Goal: Task Accomplishment & Management: Use online tool/utility

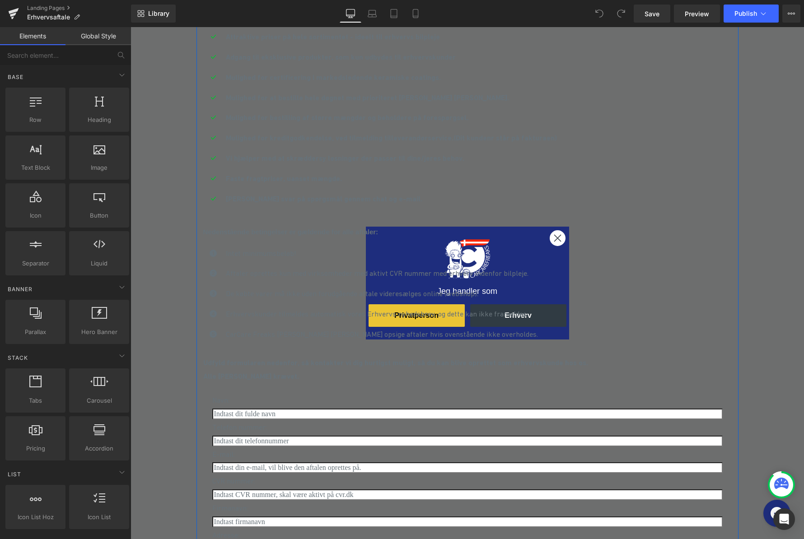
scroll to position [325, 0]
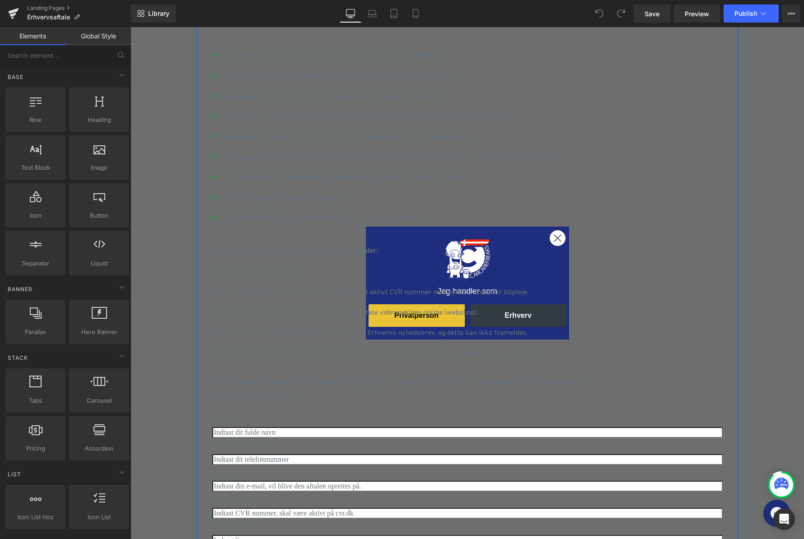
click at [556, 231] on ul "Icon Attraktive priser på hele sortimentet - ideelt til erhvervs bilpleje Text …" at bounding box center [380, 140] width 354 height 182
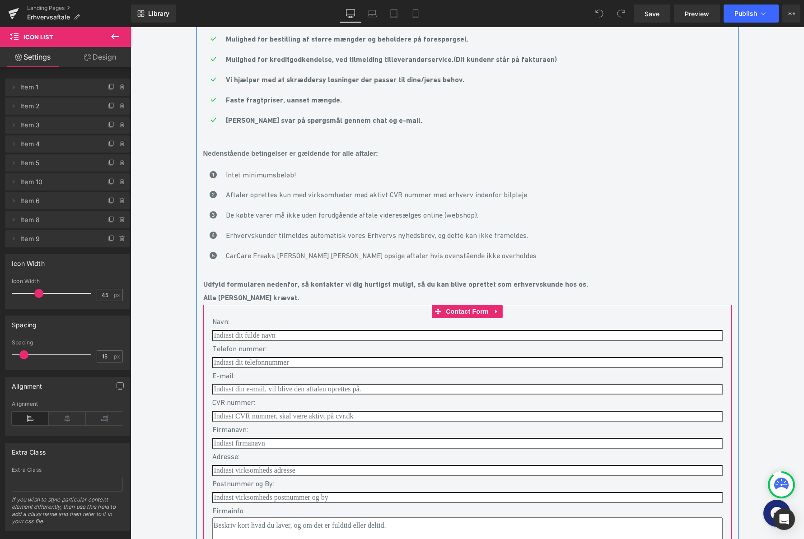
click at [347, 329] on div "Navn: Text Block" at bounding box center [467, 322] width 510 height 14
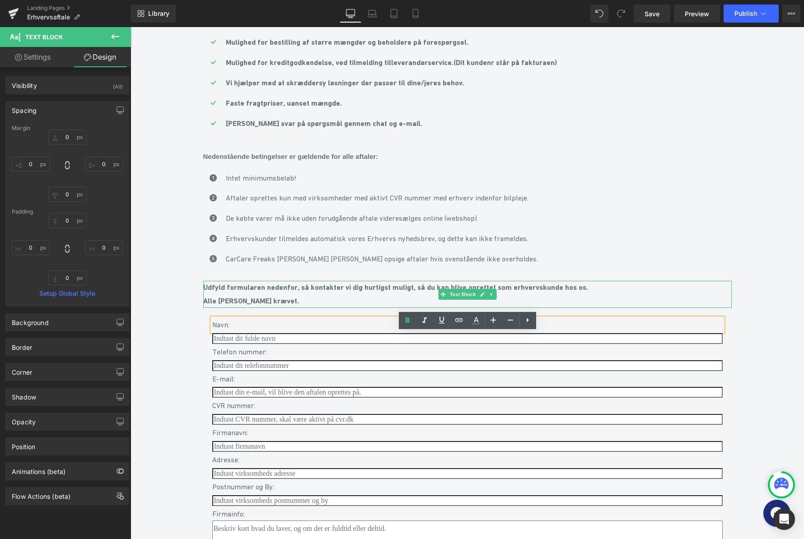
scroll to position [418, 0]
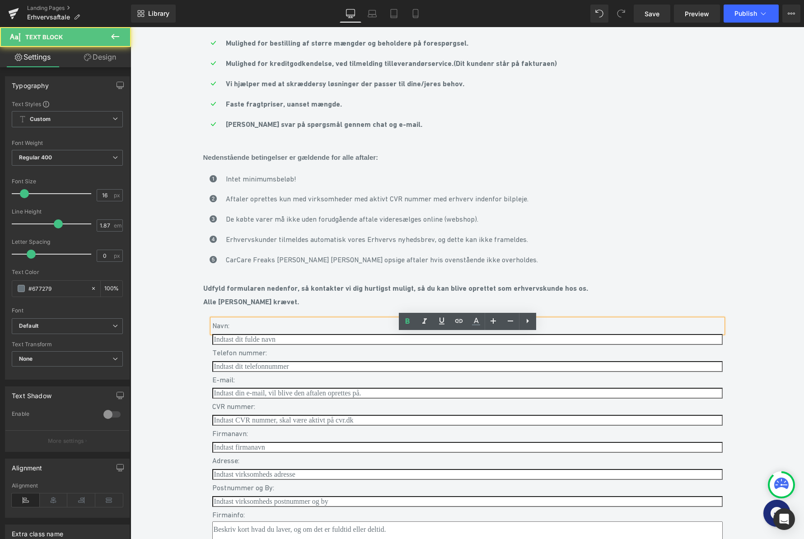
click at [270, 333] on p "Navn:" at bounding box center [467, 326] width 510 height 14
click at [247, 334] on p "Navn:" at bounding box center [467, 327] width 510 height 14
click at [758, 340] on div "Erhvervsaftale til professionel erhvervs bilpleje Heading Image Målrettet Headi…" at bounding box center [467, 195] width 673 height 1041
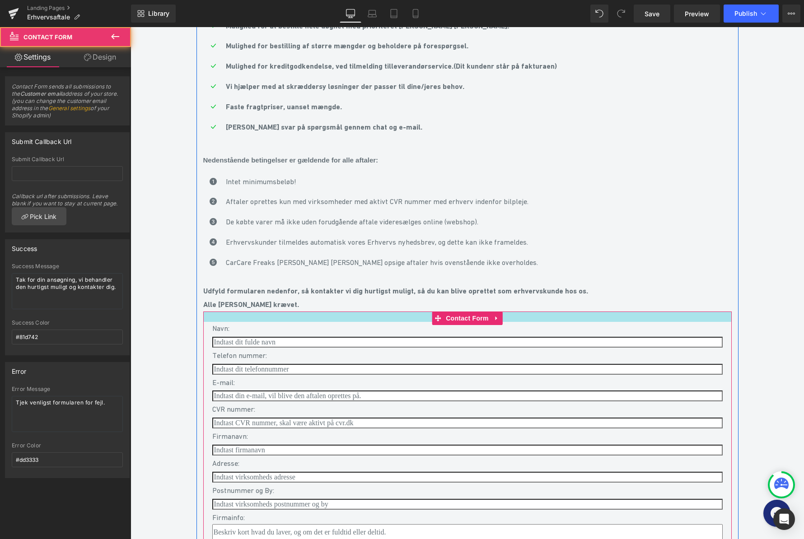
click at [211, 322] on div at bounding box center [467, 317] width 528 height 10
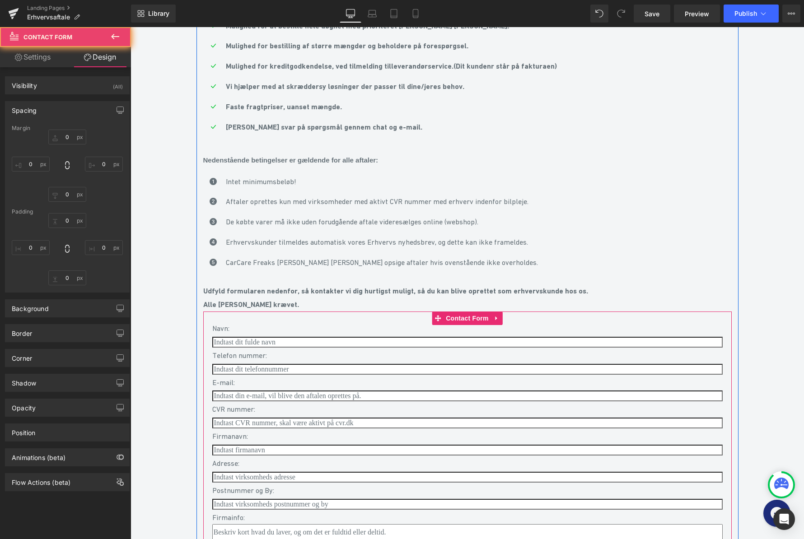
type input "0"
type input "23"
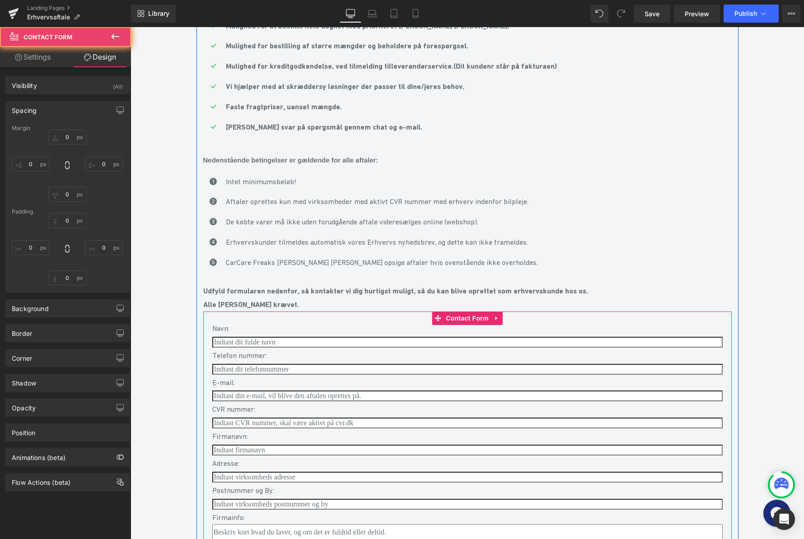
type input "20"
type input "30"
type input "20"
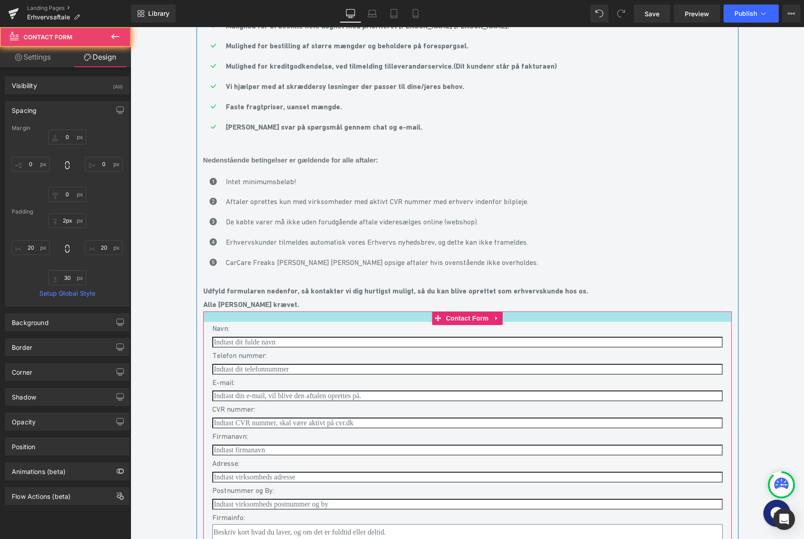
type input "0px"
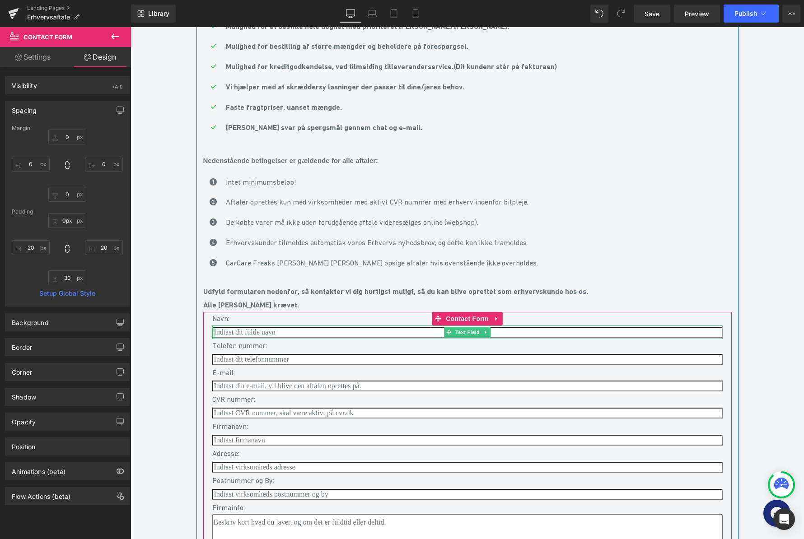
drag, startPoint x: 211, startPoint y: 326, endPoint x: 213, endPoint y: 344, distance: 18.6
click at [212, 345] on div "Navn: Text Block Text Field Telefon nummer: Text Block Text Field E-mail: Text …" at bounding box center [467, 448] width 528 height 272
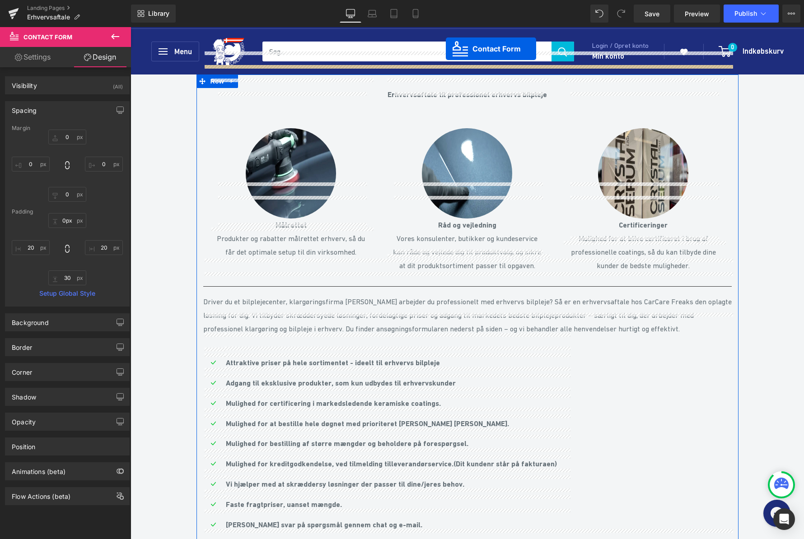
scroll to position [0, 0]
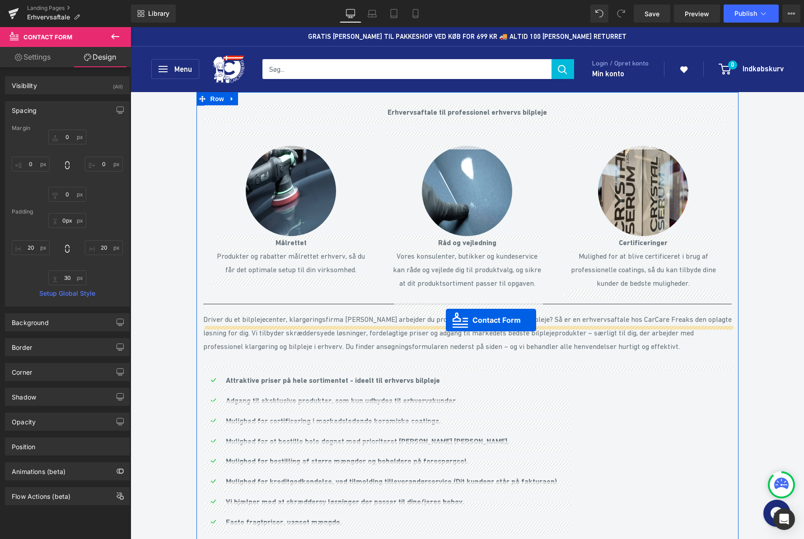
drag, startPoint x: 462, startPoint y: 334, endPoint x: 445, endPoint y: 320, distance: 21.8
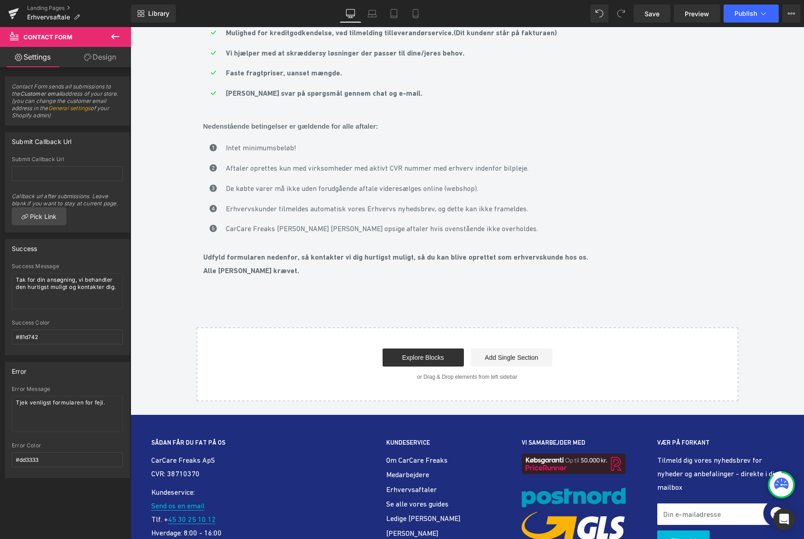
scroll to position [695, 0]
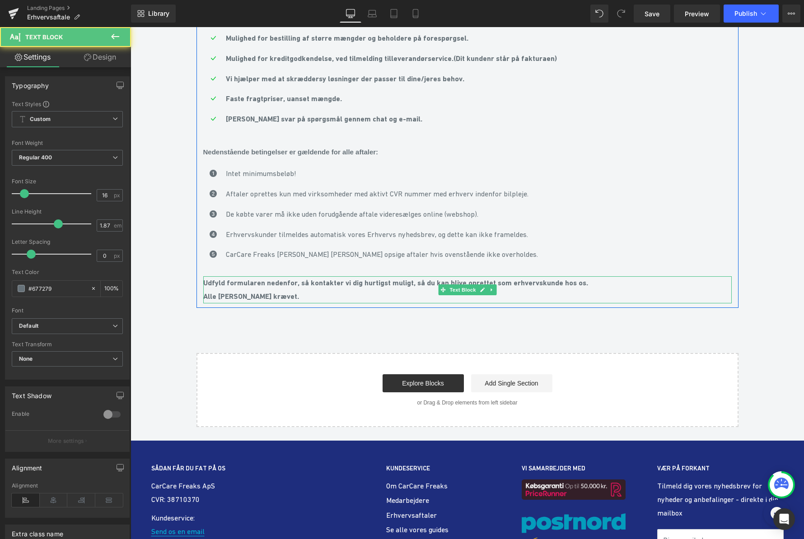
click at [253, 300] on strong "Udfyld formularen nedenfor, så kontakter vi dig hurtigst muligt, så du kan bliv…" at bounding box center [395, 290] width 385 height 22
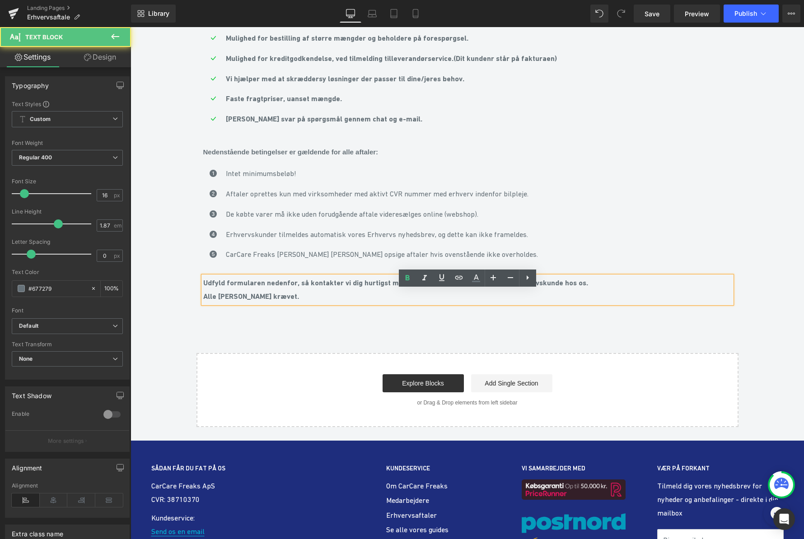
scroll to position [695, 0]
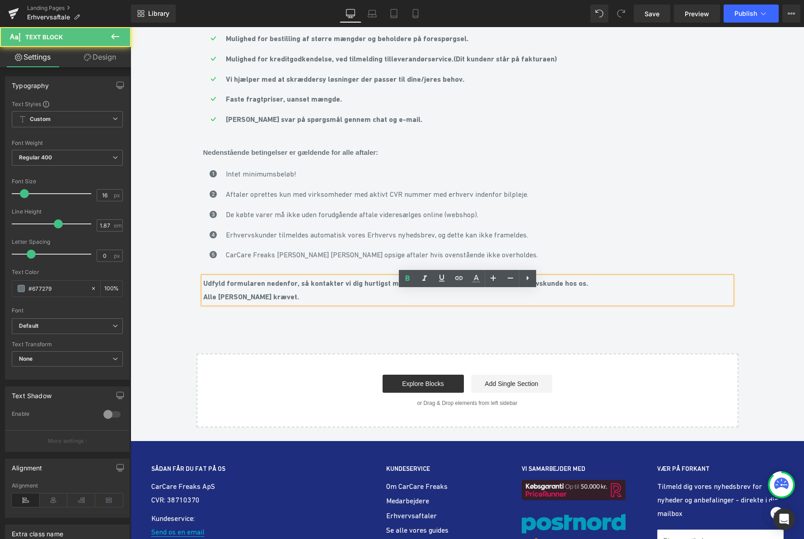
click at [419, 304] on p "Udfyld formularen nedenfor, så kontakter vi dig hurtigst muligt, så du kan bliv…" at bounding box center [467, 290] width 528 height 27
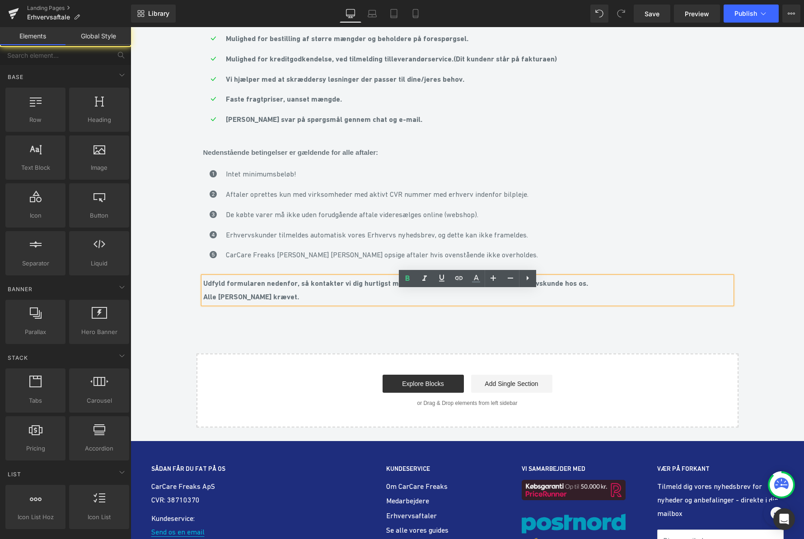
drag, startPoint x: 403, startPoint y: 323, endPoint x: 391, endPoint y: 305, distance: 22.4
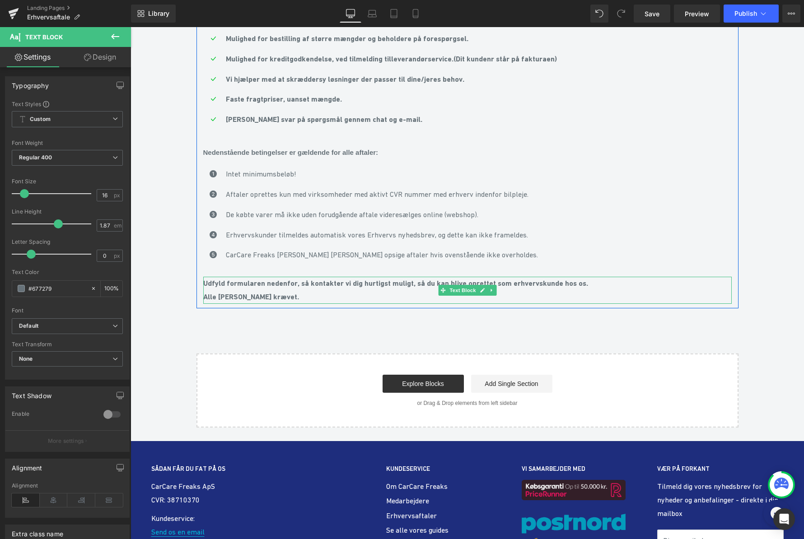
click at [387, 298] on strong "Udfyld formularen nedenfor, så kontakter vi dig hurtigst muligt, så du kan bliv…" at bounding box center [395, 290] width 385 height 22
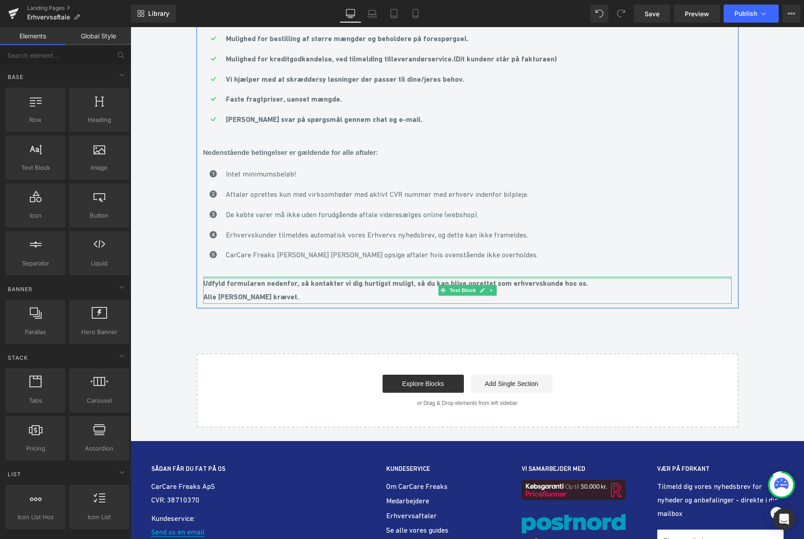
click at [235, 279] on div at bounding box center [467, 278] width 528 height 2
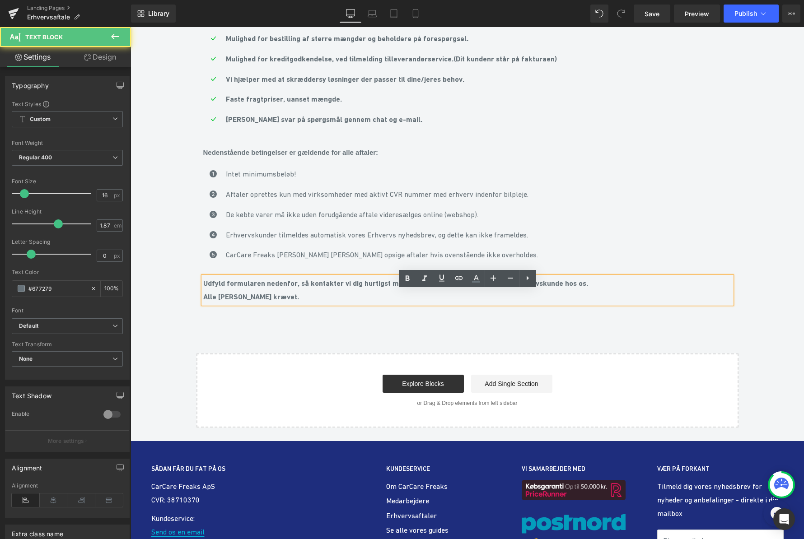
drag, startPoint x: 260, startPoint y: 337, endPoint x: 268, endPoint y: 300, distance: 37.8
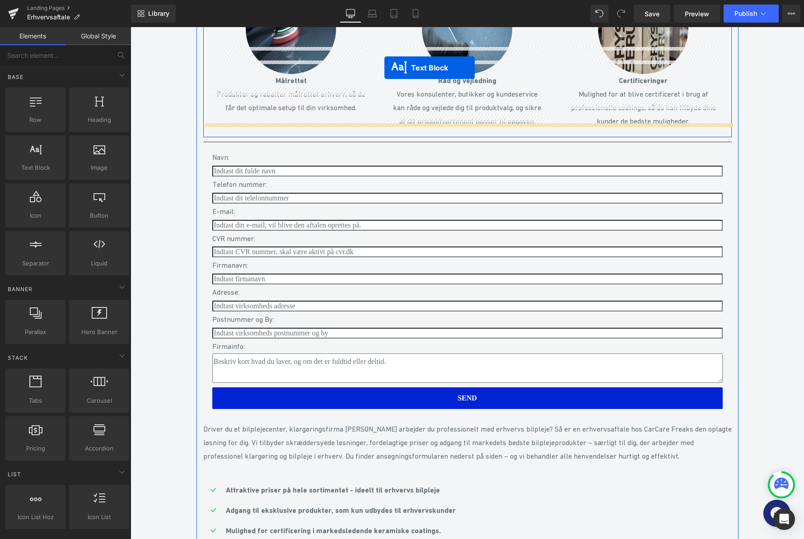
scroll to position [153, 0]
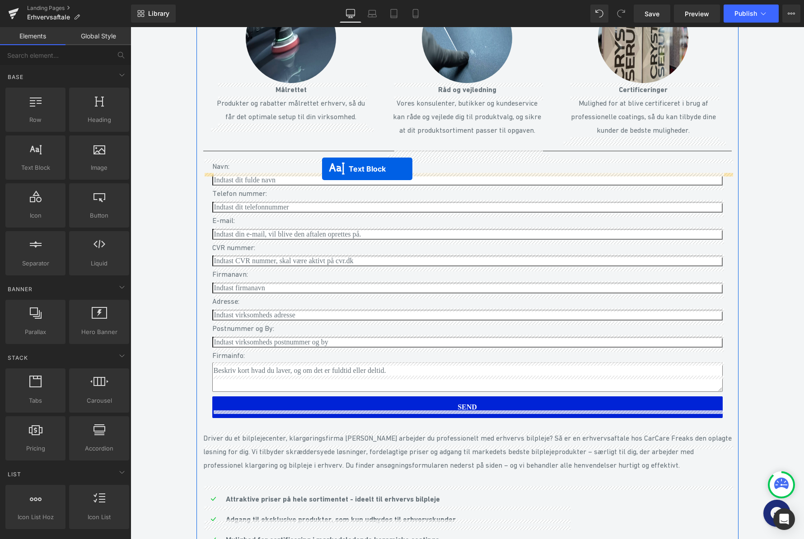
drag, startPoint x: 461, startPoint y: 304, endPoint x: 322, endPoint y: 169, distance: 194.5
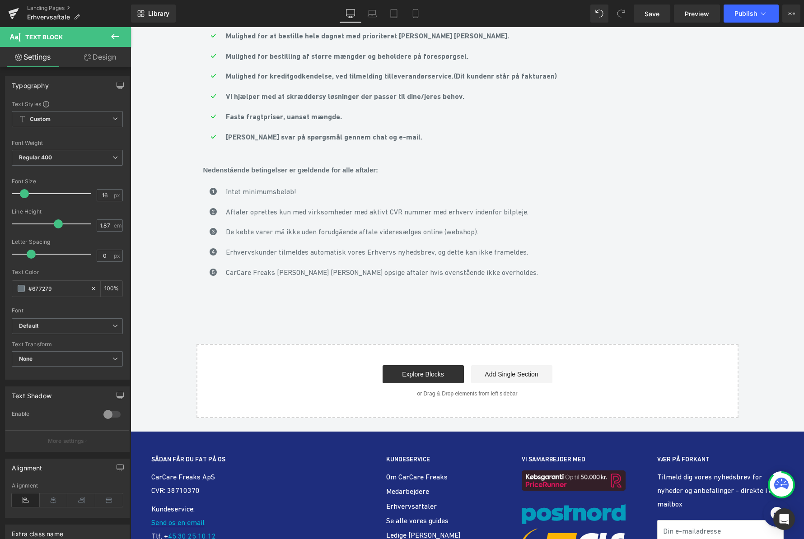
scroll to position [707, 0]
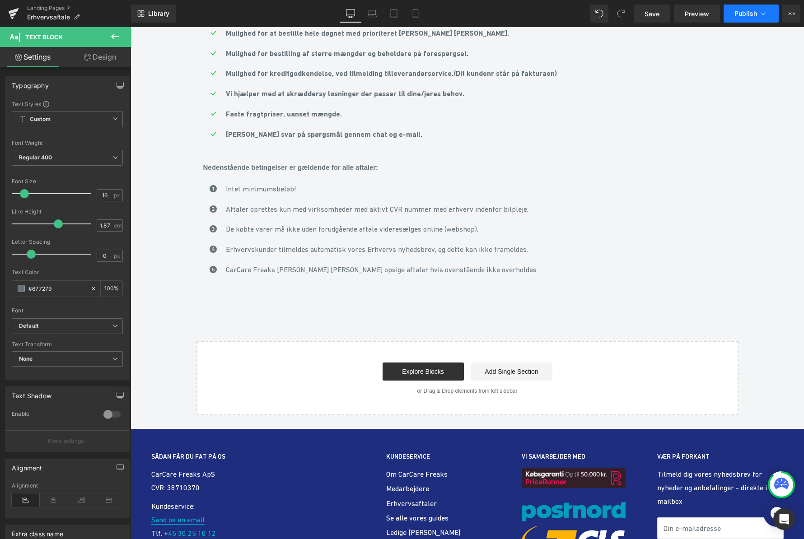
click at [741, 10] on span "Publish" at bounding box center [745, 13] width 23 height 7
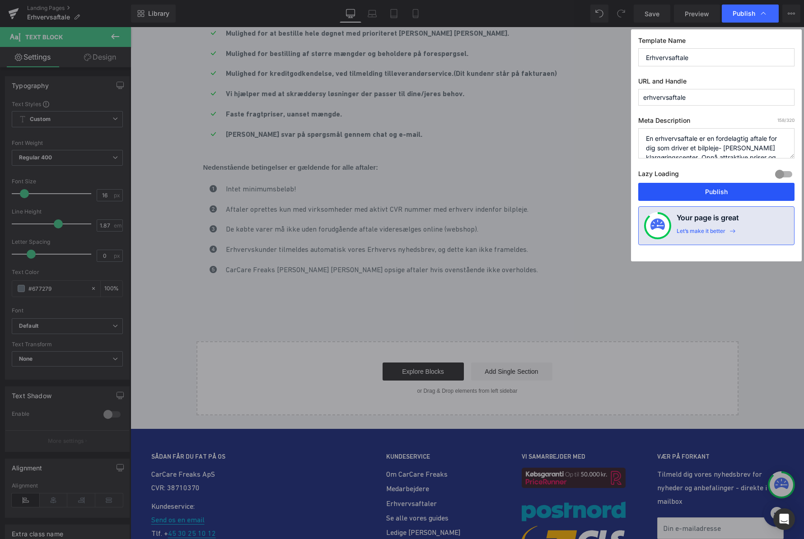
click at [718, 190] on button "Publish" at bounding box center [716, 192] width 156 height 18
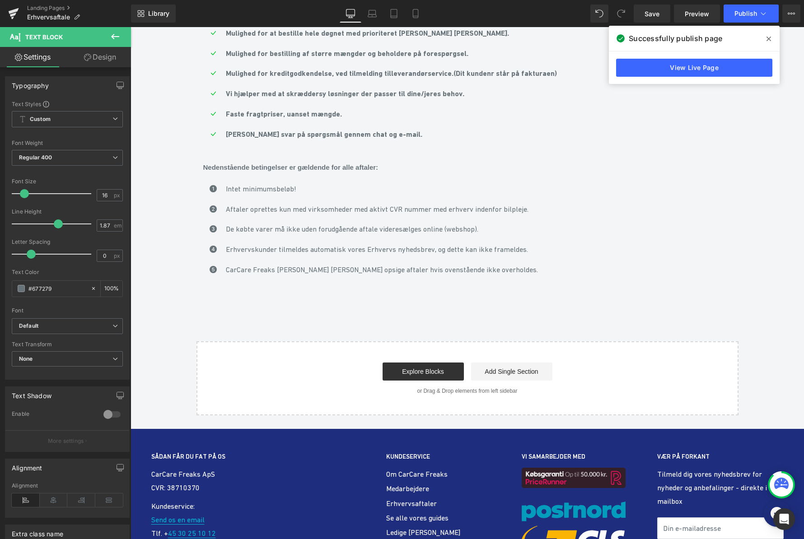
click at [769, 36] on icon at bounding box center [768, 38] width 5 height 7
